Goal: Information Seeking & Learning: Learn about a topic

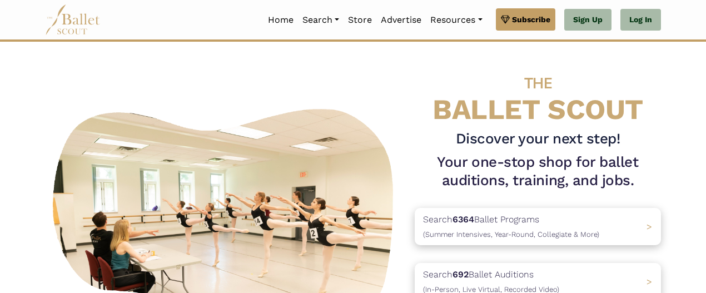
click at [322, 83] on link "Auditions" at bounding box center [351, 91] width 107 height 17
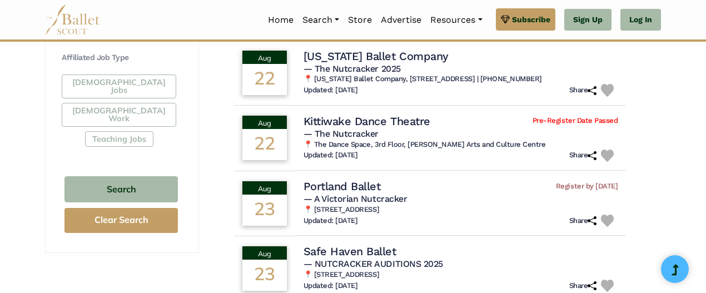
scroll to position [834, 0]
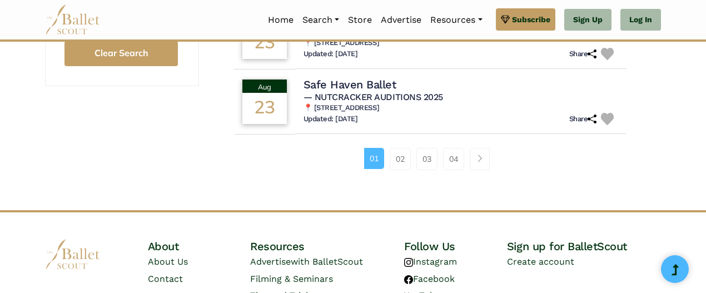
click at [403, 150] on link "02" at bounding box center [400, 159] width 21 height 22
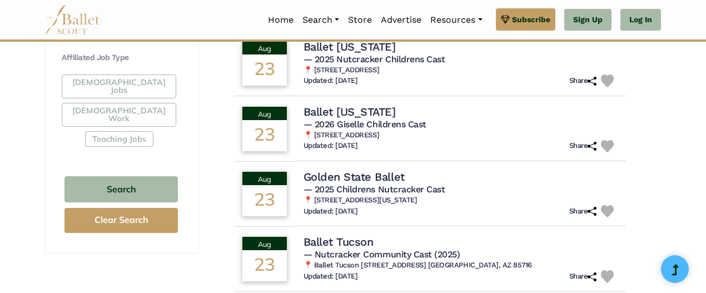
scroll to position [834, 0]
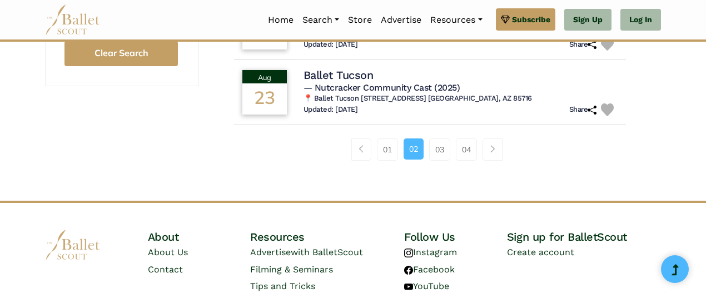
click at [440, 161] on link "03" at bounding box center [439, 149] width 21 height 22
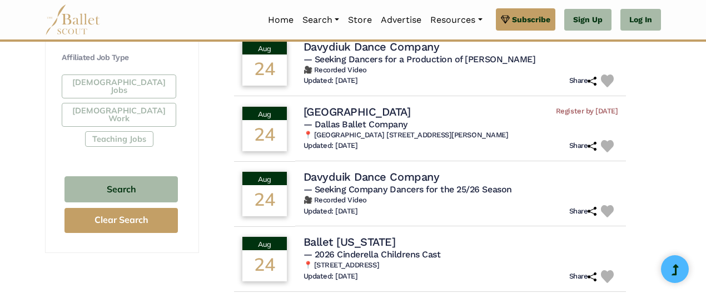
scroll to position [834, 0]
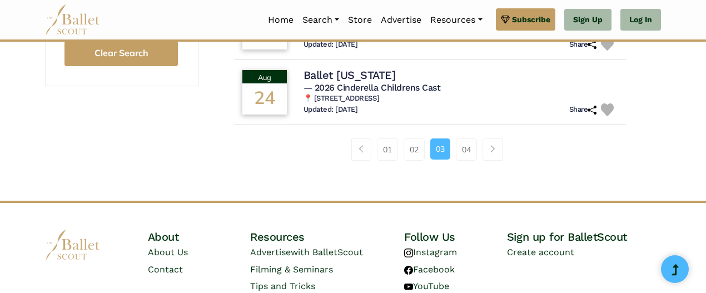
click at [468, 154] on link "04" at bounding box center [466, 149] width 21 height 22
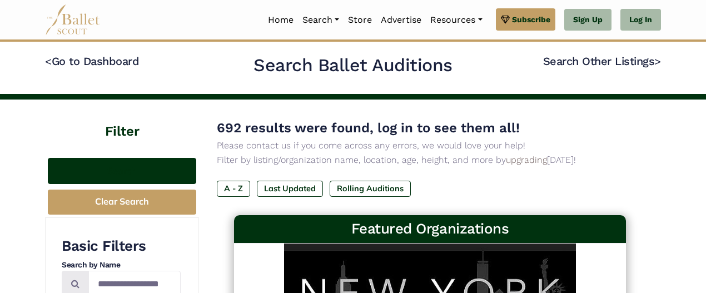
click at [119, 171] on button "Search" at bounding box center [122, 171] width 148 height 26
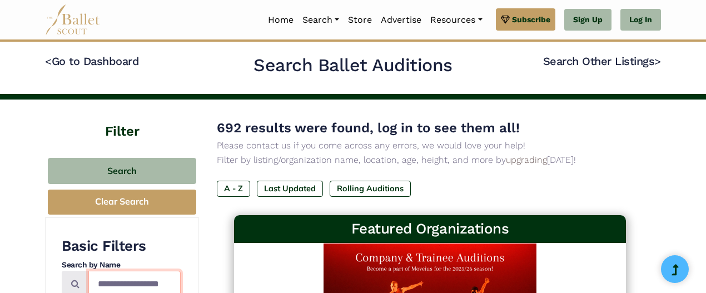
click at [148, 280] on input "Search by names..." at bounding box center [134, 284] width 92 height 26
type input "********"
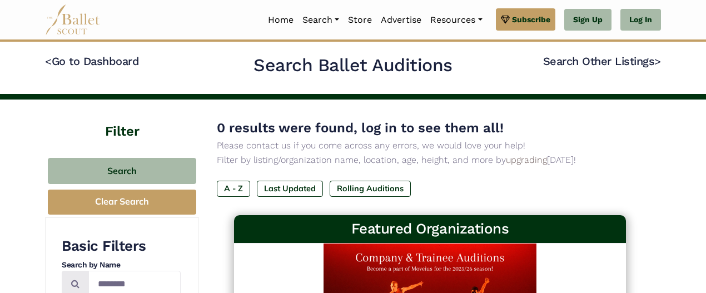
scroll to position [167, 0]
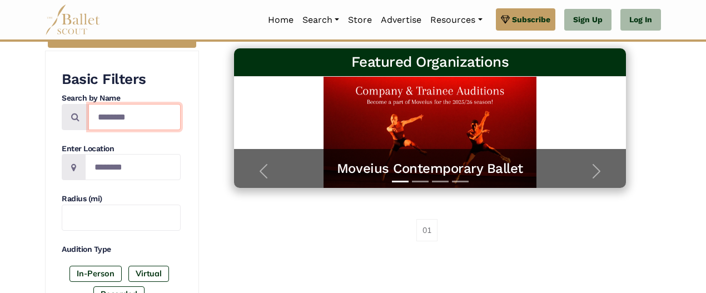
drag, startPoint x: 148, startPoint y: 120, endPoint x: 88, endPoint y: 130, distance: 61.0
click at [88, 130] on div "Basic Filters Search by Name ******** Enter Location Radius (mi) Audition Type …" at bounding box center [121, 188] width 119 height 236
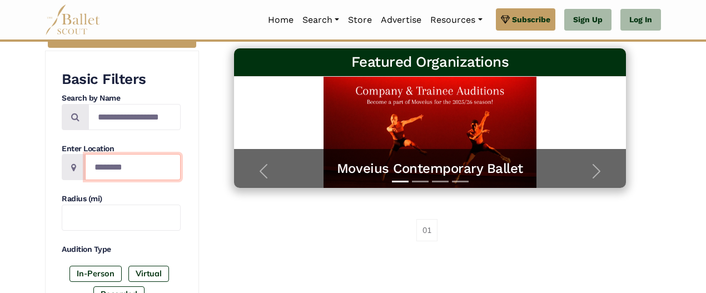
click at [105, 169] on input "Location" at bounding box center [133, 167] width 96 height 26
type input "**********"
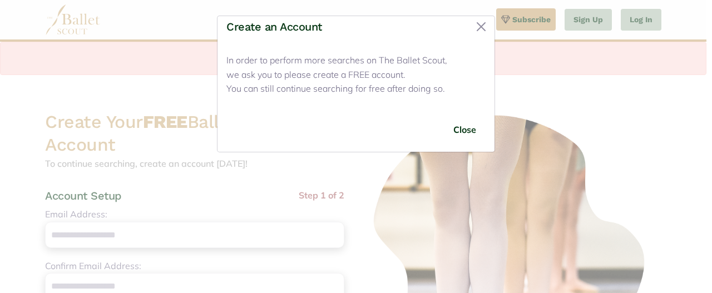
click at [469, 126] on button "Close" at bounding box center [465, 130] width 42 height 26
